Goal: Answer question/provide support

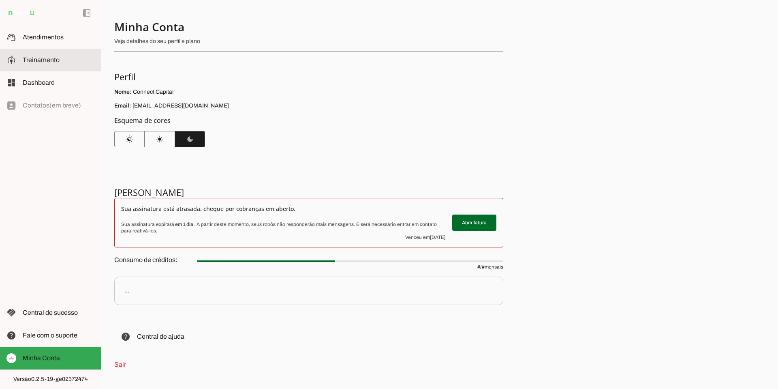
click at [49, 56] on span "Treinamento" at bounding box center [41, 59] width 37 height 7
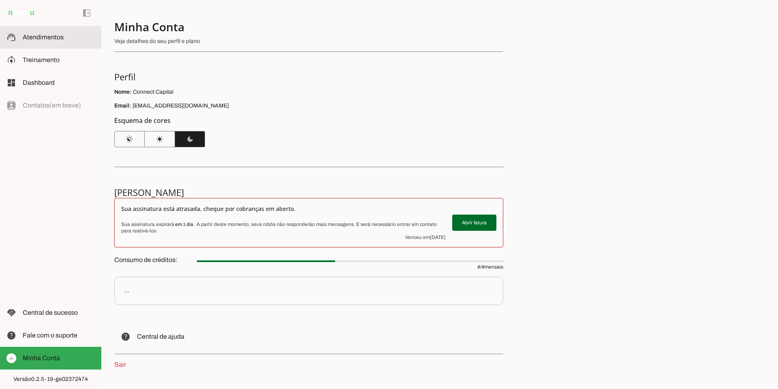
click at [49, 43] on md-item "support_agent Atendimentos Atendimentos" at bounding box center [50, 37] width 101 height 23
